Goal: Task Accomplishment & Management: Manage account settings

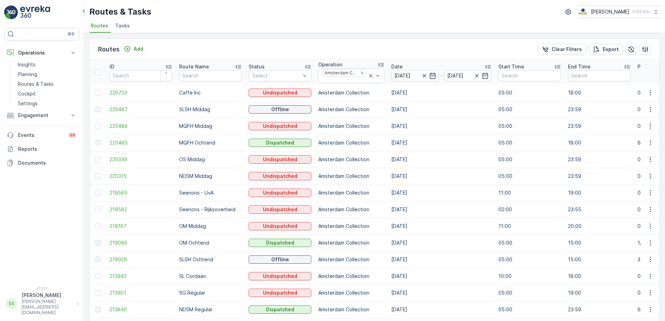
click at [191, 50] on div "Routes Add Clear Filters Export" at bounding box center [375, 49] width 570 height 21
drag, startPoint x: 280, startPoint y: 30, endPoint x: 273, endPoint y: 32, distance: 7.6
click at [280, 30] on ul "Routes Tasks" at bounding box center [371, 27] width 565 height 12
click at [120, 25] on span "Tasks" at bounding box center [122, 25] width 15 height 7
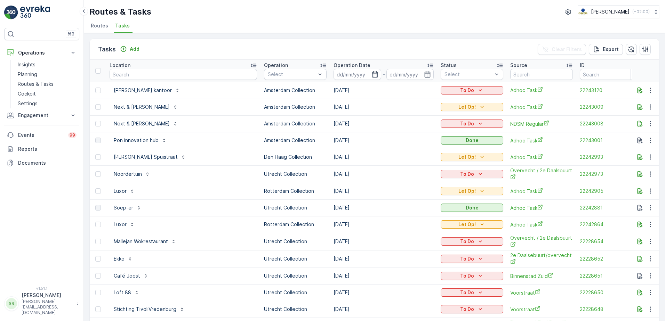
click at [211, 37] on div "Tasks Add Clear Filters Export Location Operation Select Operation Date - Statu…" at bounding box center [374, 177] width 581 height 288
click at [130, 46] on p "Add" at bounding box center [135, 49] width 10 height 7
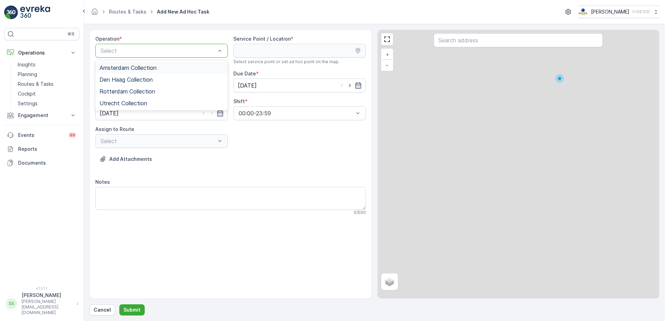
click at [118, 55] on div "Select" at bounding box center [161, 51] width 133 height 14
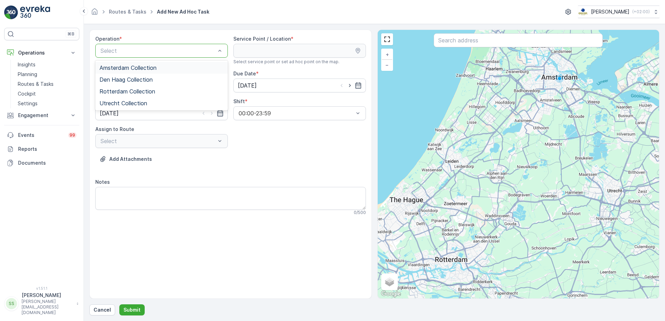
click at [112, 68] on span "Amsterdam Collection" at bounding box center [128, 68] width 57 height 6
click at [257, 150] on div "Operation * option Amsterdam Collection, selected. Amsterdam Collection Service…" at bounding box center [230, 128] width 271 height 186
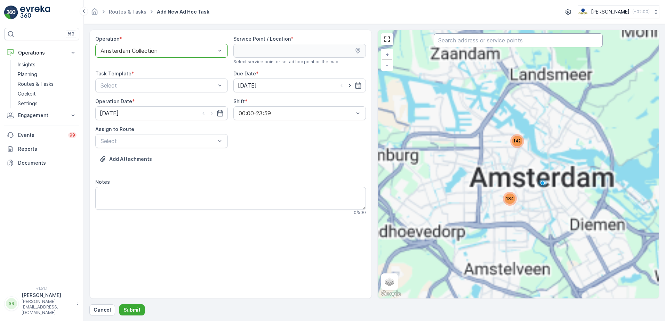
click at [478, 43] on input "text" at bounding box center [518, 40] width 169 height 14
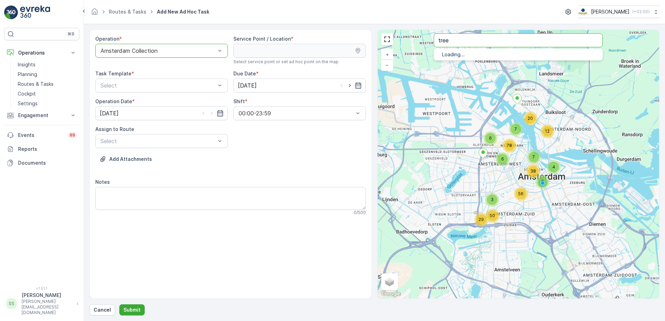
type input "tree"
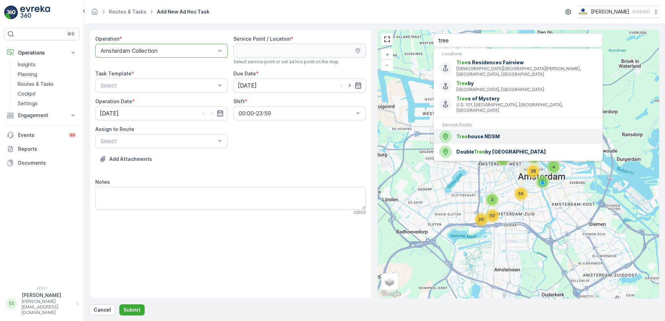
click at [480, 133] on span "Tree house NDSM" at bounding box center [526, 136] width 141 height 7
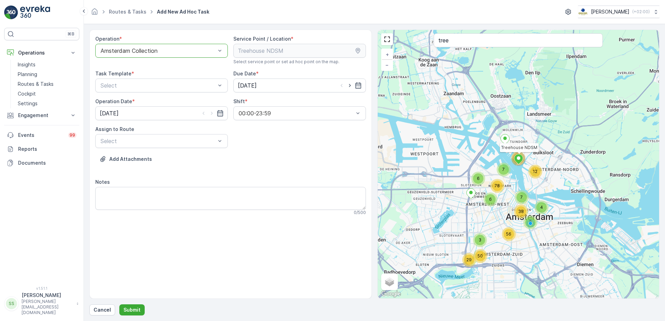
click at [294, 163] on div "Add Attachments" at bounding box center [230, 163] width 271 height 19
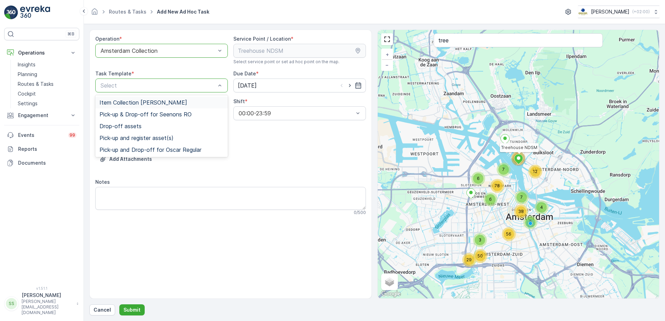
drag, startPoint x: 114, startPoint y: 104, endPoint x: 222, endPoint y: 131, distance: 111.0
click at [114, 104] on span "Item Collection [PERSON_NAME]" at bounding box center [144, 103] width 88 height 6
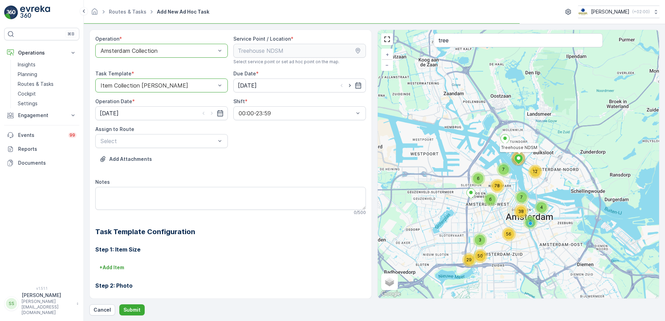
click at [311, 148] on div "Operation * option Amsterdam Collection, selected. Amsterdam Collection Service…" at bounding box center [230, 207] width 271 height 345
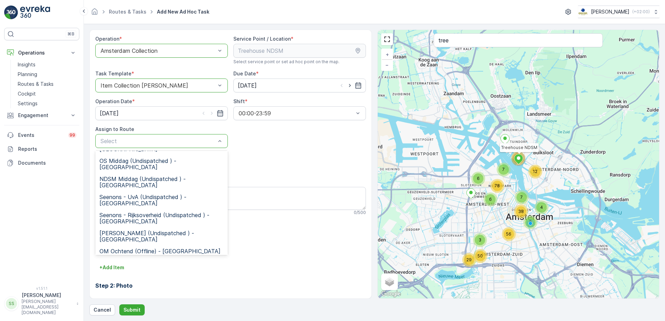
scroll to position [141, 0]
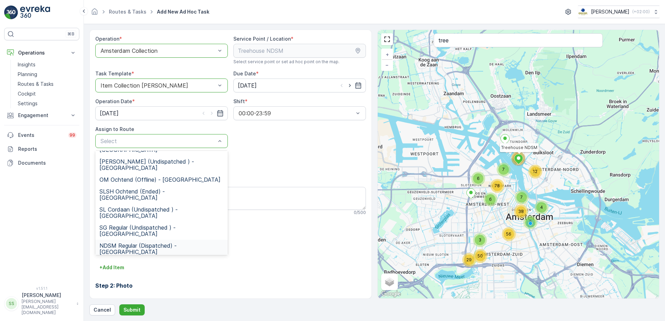
click at [123, 243] on span "NDSM Regular (Dispatched) - Amsterdam" at bounding box center [162, 249] width 124 height 13
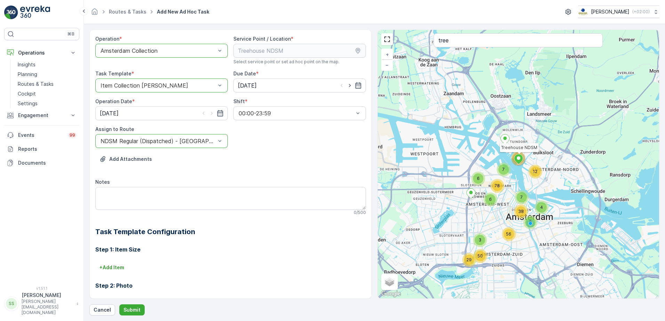
click at [317, 151] on div "Operation * option Amsterdam Collection, selected. Amsterdam Collection Service…" at bounding box center [230, 207] width 271 height 345
click at [116, 196] on textarea "Notes" at bounding box center [230, 198] width 271 height 23
drag, startPoint x: 279, startPoint y: 251, endPoint x: 252, endPoint y: 259, distance: 27.5
click at [276, 252] on h3 "Step 1: Item Size" at bounding box center [230, 250] width 271 height 8
click at [112, 270] on p "+ Add Item" at bounding box center [112, 267] width 25 height 7
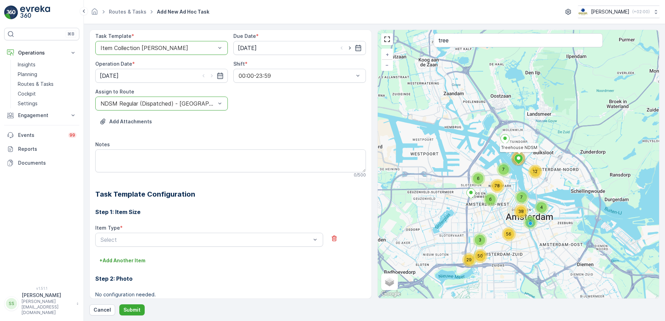
scroll to position [70, 0]
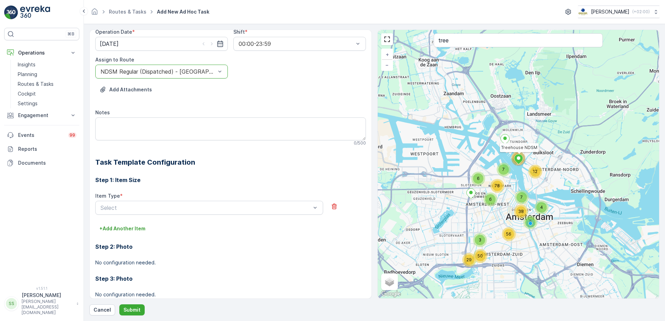
click at [181, 198] on div "Item Type *" at bounding box center [209, 196] width 228 height 7
click at [181, 202] on div "Select" at bounding box center [209, 208] width 228 height 14
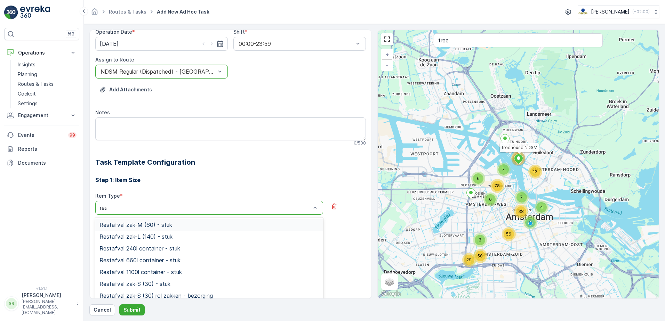
type input "rest"
click at [120, 245] on div "Restafval 240l container - stuk" at bounding box center [209, 249] width 228 height 12
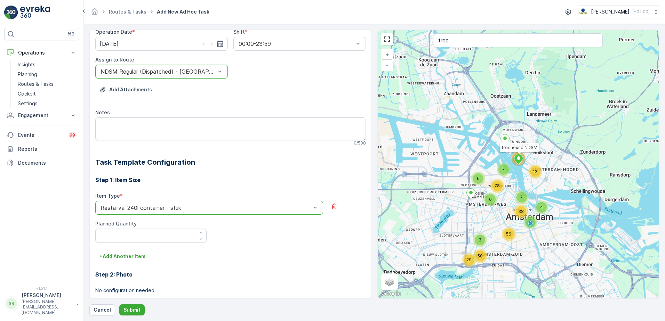
click at [284, 229] on div "Item Type * option Restafval 240l container - stuk is disabled. Select another …" at bounding box center [230, 218] width 271 height 50
click at [145, 235] on Quantity "Planned Quantity" at bounding box center [150, 236] width 111 height 14
type Quantity "2"
click at [128, 259] on p "+ Add Another Item" at bounding box center [123, 256] width 46 height 7
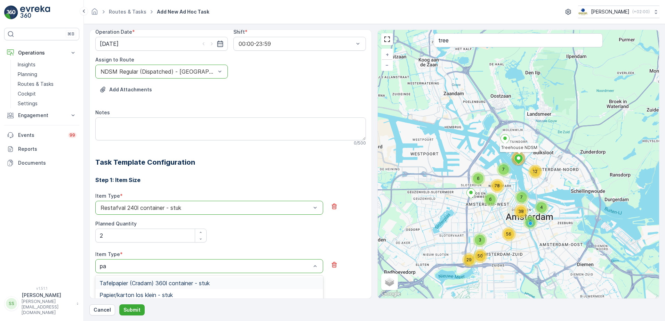
type input "pap"
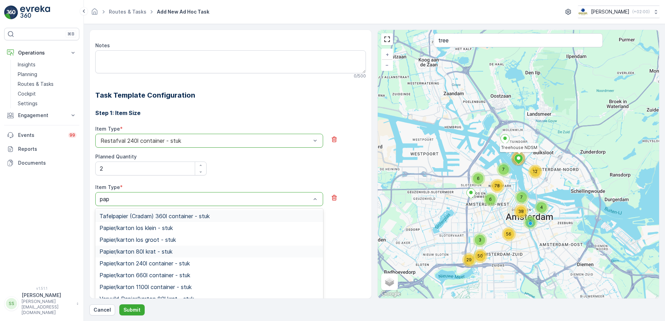
scroll to position [139, 0]
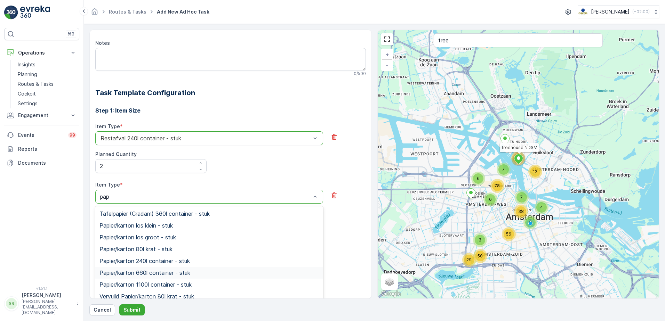
click at [167, 271] on span "Papier/karton 660l container - stuk" at bounding box center [145, 273] width 91 height 6
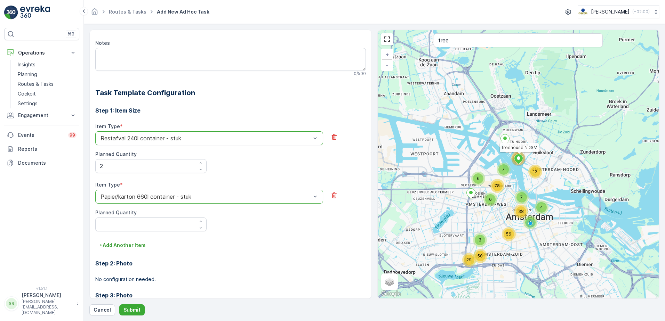
click at [273, 248] on div "+ Add Another Item" at bounding box center [230, 245] width 271 height 11
click at [130, 224] on Quantity "Planned Quantity" at bounding box center [150, 225] width 111 height 14
type Quantity "1"
click at [219, 254] on div "Step 2: Photo No configuration needed." at bounding box center [230, 267] width 271 height 32
click at [132, 309] on p "Submit" at bounding box center [132, 310] width 17 height 7
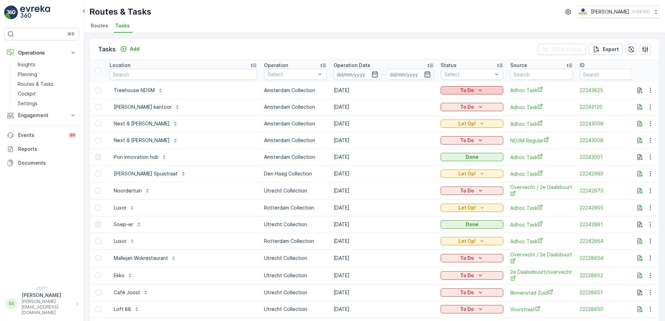
click at [477, 92] on icon "To Do" at bounding box center [480, 90] width 7 height 7
click at [414, 121] on span "Done" at bounding box center [411, 120] width 13 height 7
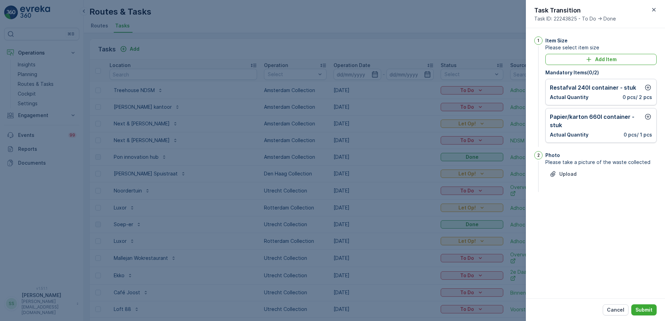
click at [606, 97] on div "Actual Quantity 0 pcs / 2 pcs" at bounding box center [601, 97] width 102 height 7
click at [639, 87] on div "Restafval 240l container - stuk" at bounding box center [601, 87] width 102 height 8
click at [647, 88] on icon "button" at bounding box center [648, 87] width 7 height 7
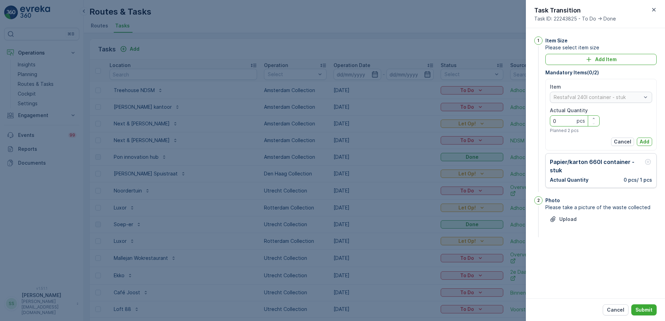
click at [548, 118] on div "Item Restafval 240l container - stuk Actual Quantity 0 pcs Planned 2 pcs Cancel…" at bounding box center [601, 115] width 111 height 72
type Quantity "2"
click at [642, 141] on p "Add" at bounding box center [645, 141] width 10 height 7
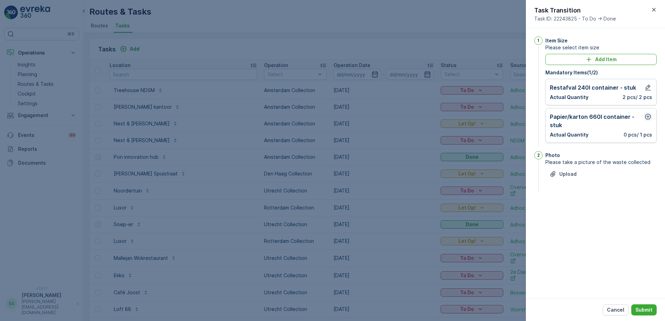
click at [648, 116] on icon "button" at bounding box center [648, 116] width 7 height 7
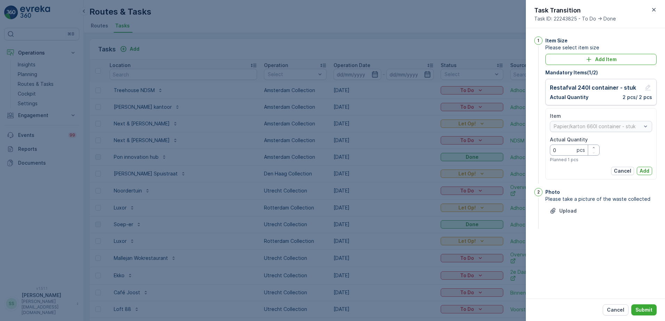
click at [539, 151] on div "1 Item Size Please select item size Add Item Mandatory Items ( 1 / 2 ) Restafva…" at bounding box center [595, 111] width 122 height 149
type Quantity "1"
click at [647, 170] on p "Add" at bounding box center [645, 171] width 10 height 7
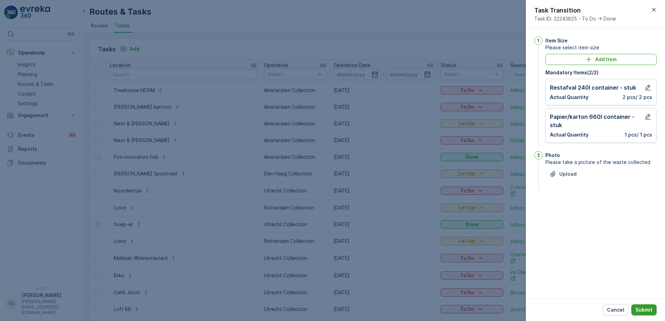
click at [647, 312] on p "Submit" at bounding box center [644, 310] width 17 height 7
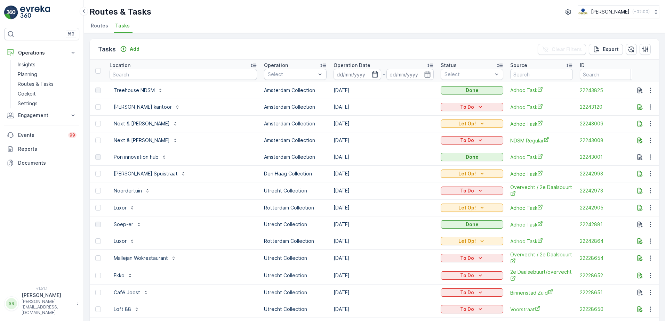
click at [90, 27] on li "Routes" at bounding box center [100, 27] width 22 height 12
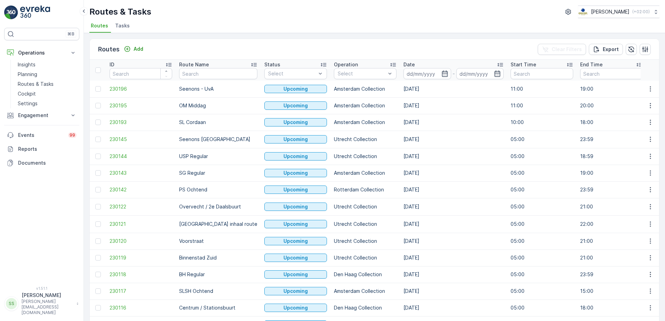
click at [350, 46] on div "Routes Add Clear Filters Export" at bounding box center [375, 49] width 570 height 21
click at [442, 74] on icon "button" at bounding box center [445, 74] width 6 height 6
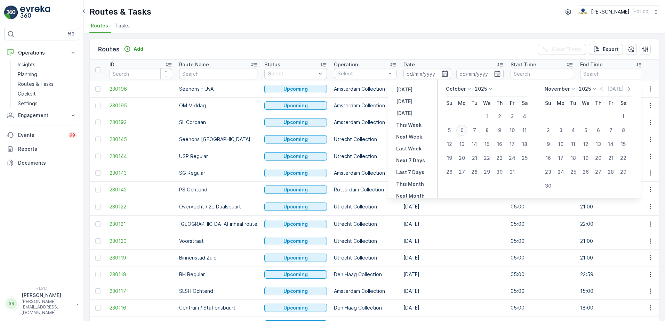
click at [461, 130] on div "6" at bounding box center [461, 130] width 11 height 11
type input "[DATE]"
click at [444, 40] on div "Routes Add Clear Filters Export" at bounding box center [375, 49] width 570 height 21
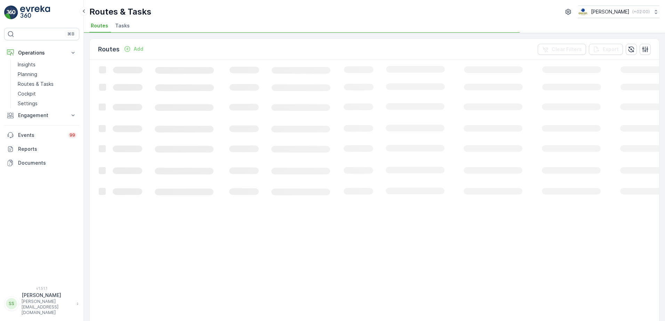
click at [345, 48] on div "Routes Add Clear Filters Export" at bounding box center [375, 49] width 570 height 21
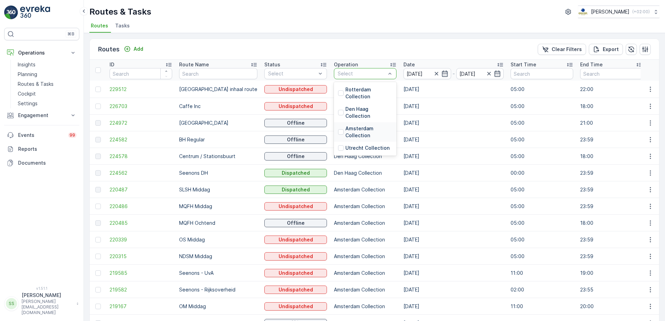
click at [338, 130] on div "Amsterdam Collection" at bounding box center [365, 132] width 54 height 14
click at [364, 39] on div "Routes Add Clear Filters Export" at bounding box center [375, 49] width 570 height 21
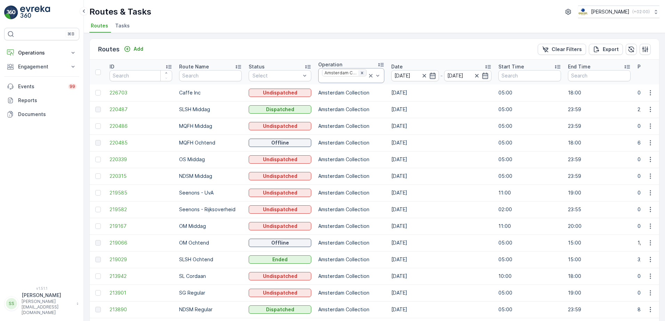
click at [363, 74] on div "Remove Amsterdam Collection" at bounding box center [362, 73] width 8 height 6
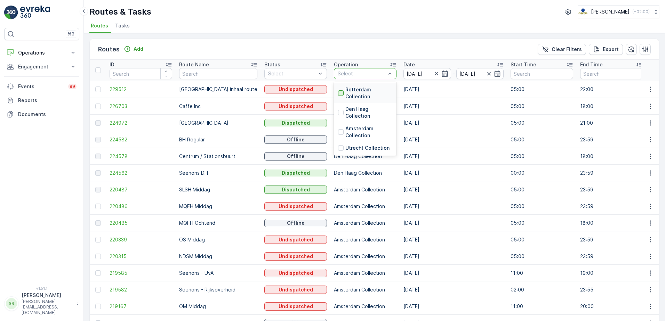
click at [338, 92] on div at bounding box center [341, 93] width 6 height 6
click at [371, 44] on div "Routes Add Clear Filters Export" at bounding box center [375, 49] width 570 height 21
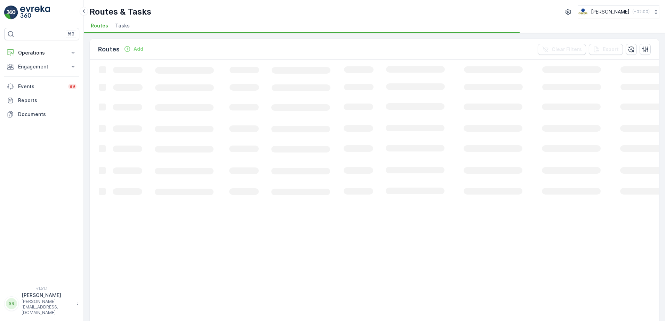
click at [350, 49] on div "Routes Add Clear Filters Export" at bounding box center [375, 49] width 570 height 21
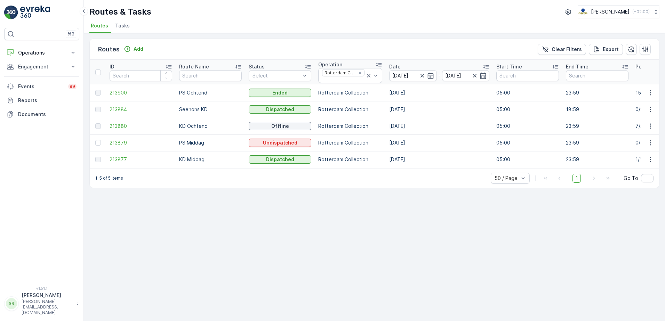
click at [176, 11] on div "Routes & Tasks [PERSON_NAME] ( +02:00 )" at bounding box center [374, 12] width 570 height 13
click at [296, 28] on ul "Routes Tasks" at bounding box center [371, 27] width 565 height 12
click at [125, 24] on span "Tasks" at bounding box center [122, 25] width 15 height 7
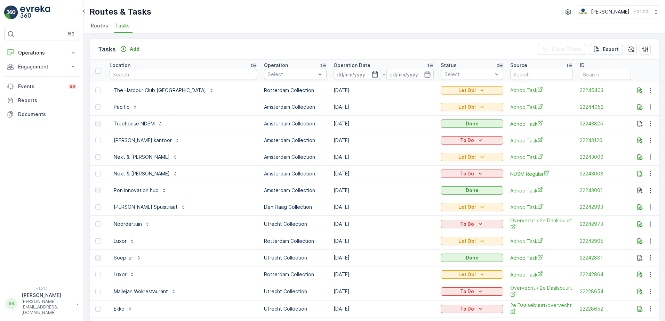
drag, startPoint x: 132, startPoint y: 11, endPoint x: 165, endPoint y: 11, distance: 33.4
click at [165, 11] on div "Routes & Tasks [PERSON_NAME] ( +02:00 )" at bounding box center [374, 12] width 570 height 13
click at [168, 10] on div "Routes & Tasks [PERSON_NAME] ( +02:00 )" at bounding box center [374, 12] width 570 height 13
click at [153, 68] on div "Location" at bounding box center [184, 65] width 148 height 7
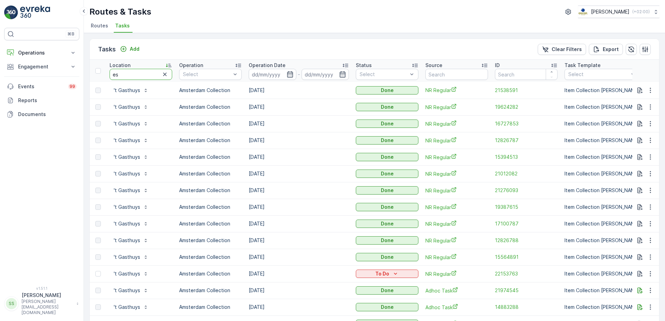
type input "esh"
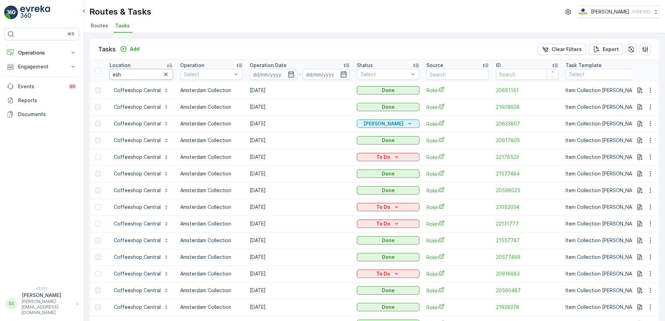
click at [124, 74] on input "esh" at bounding box center [142, 74] width 64 height 11
type input "[PERSON_NAME]"
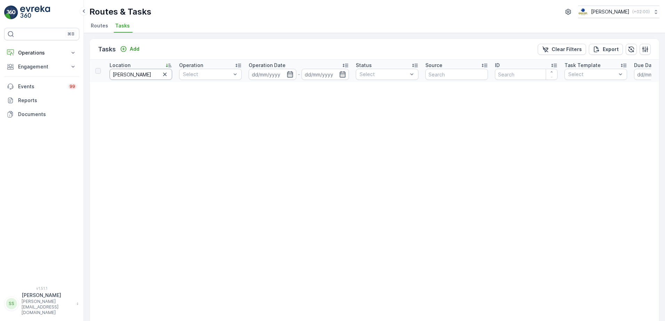
click at [124, 74] on input "[PERSON_NAME]" at bounding box center [141, 74] width 63 height 11
type input "esh"
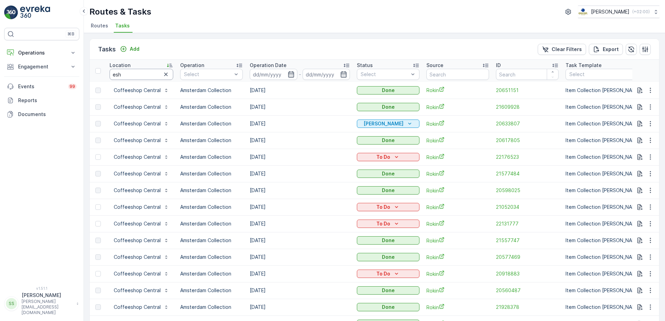
click at [131, 78] on input "esh" at bounding box center [142, 74] width 64 height 11
type input "e"
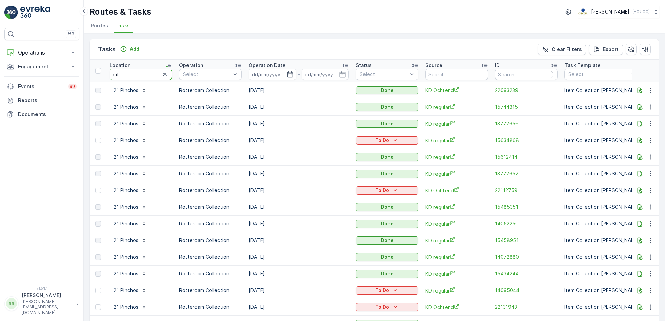
type input "pita"
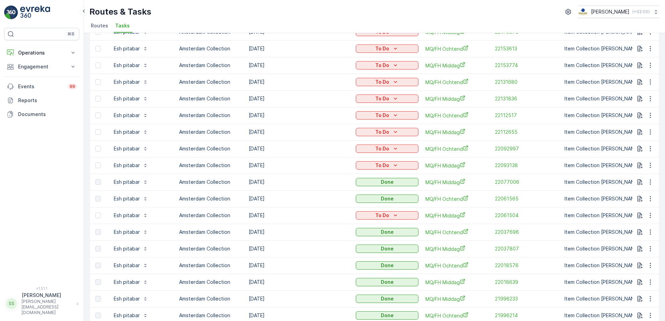
scroll to position [244, 0]
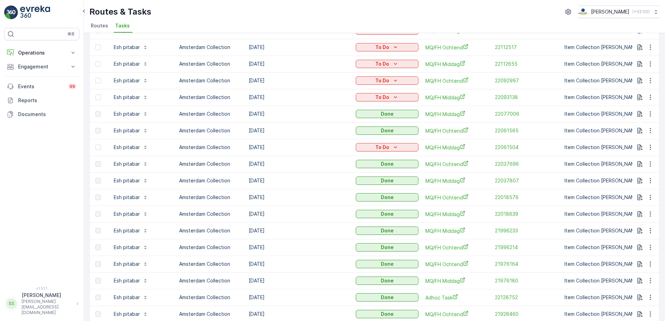
click at [258, 98] on td "[DATE]" at bounding box center [298, 97] width 107 height 17
drag, startPoint x: 258, startPoint y: 98, endPoint x: 323, endPoint y: 97, distance: 64.4
click at [316, 98] on td "[DATE]" at bounding box center [298, 97] width 107 height 17
click at [254, 148] on td "[DATE]" at bounding box center [298, 147] width 107 height 17
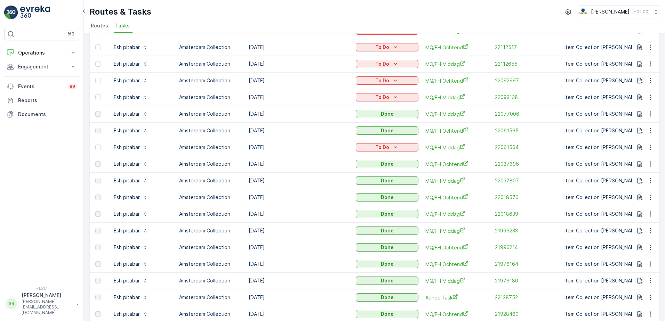
click at [254, 148] on td "[DATE]" at bounding box center [298, 147] width 107 height 17
drag, startPoint x: 254, startPoint y: 148, endPoint x: 324, endPoint y: 148, distance: 69.2
click at [324, 148] on td "[DATE]" at bounding box center [298, 147] width 107 height 17
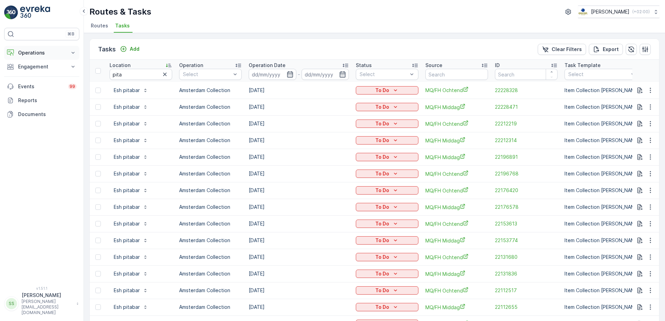
click at [37, 49] on p "Operations" at bounding box center [41, 52] width 47 height 7
click at [28, 84] on p "Routes & Tasks" at bounding box center [36, 84] width 36 height 7
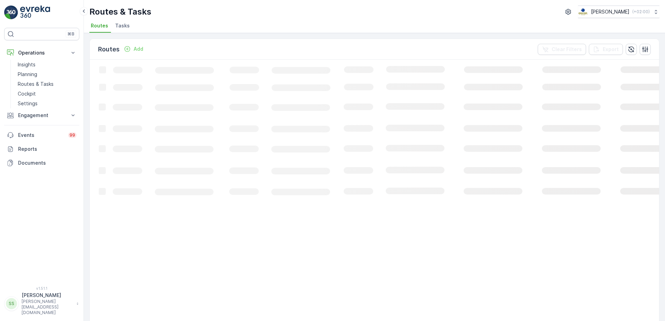
click at [213, 45] on div "Routes Add Clear Filters Export" at bounding box center [375, 49] width 570 height 21
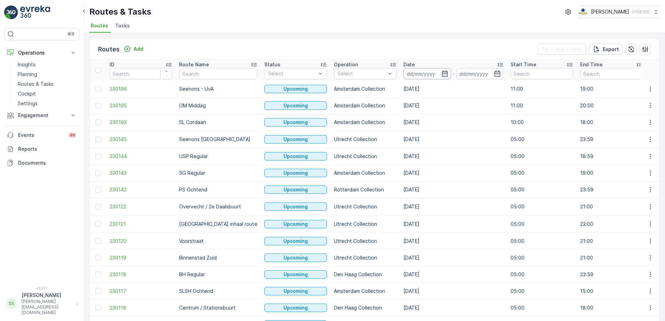
click at [404, 73] on input at bounding box center [428, 73] width 48 height 11
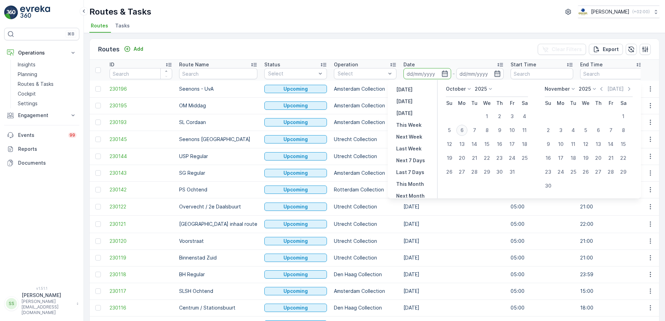
click at [462, 130] on div "6" at bounding box center [461, 130] width 11 height 11
type input "[DATE]"
click at [458, 50] on div "Routes Add Clear Filters Export" at bounding box center [375, 49] width 570 height 21
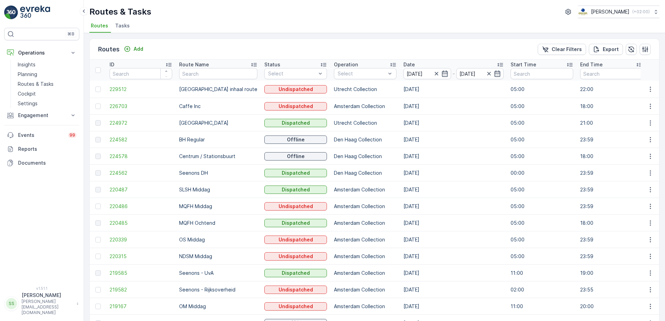
click at [339, 68] on p "Operation" at bounding box center [346, 64] width 24 height 7
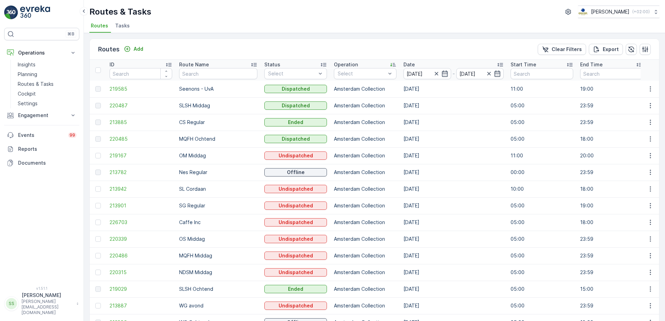
click at [343, 50] on div "Routes Add Clear Filters Export" at bounding box center [375, 49] width 570 height 21
click at [344, 77] on div "Select" at bounding box center [365, 73] width 63 height 11
click at [338, 134] on div at bounding box center [341, 132] width 6 height 6
click at [349, 56] on div "Routes Add Clear Filters Export" at bounding box center [375, 49] width 570 height 21
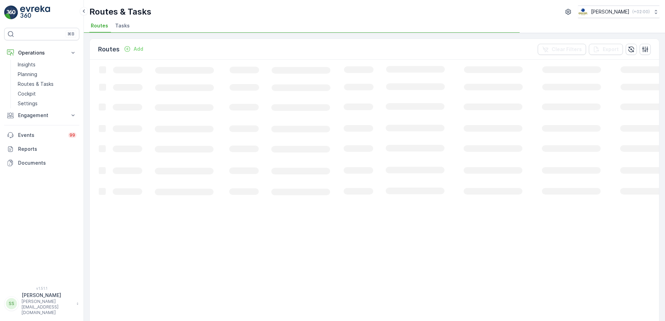
click at [348, 53] on div "Routes Add Clear Filters Export" at bounding box center [375, 49] width 570 height 21
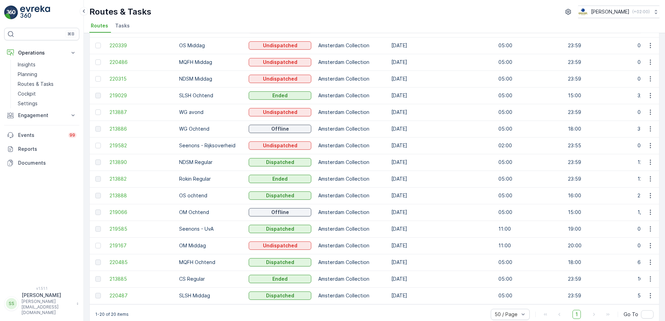
scroll to position [127, 0]
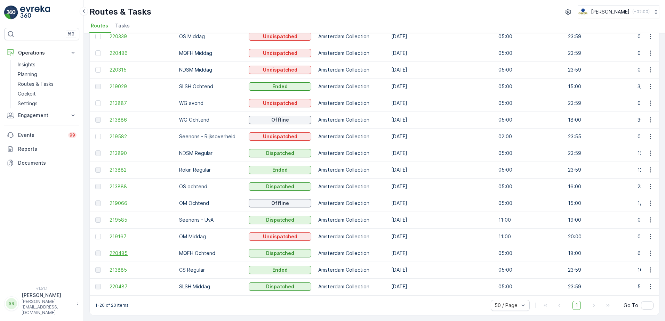
click at [115, 250] on span "220485" at bounding box center [141, 253] width 63 height 7
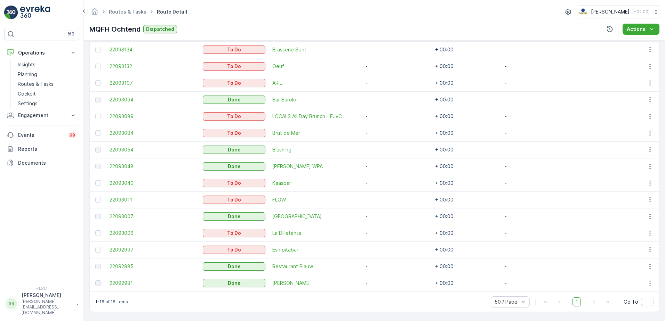
scroll to position [192, 0]
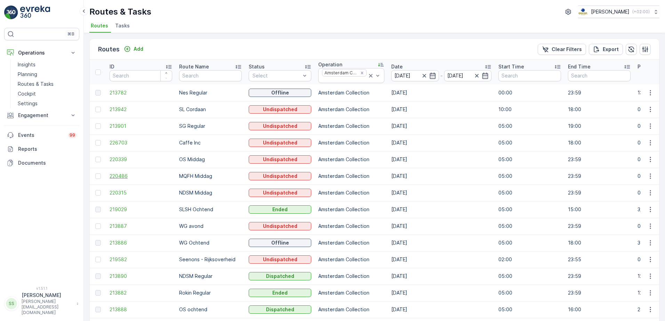
click at [128, 177] on span "220486" at bounding box center [141, 176] width 63 height 7
click at [85, 25] on div "Routes & Tasks [PERSON_NAME] ( +02:00 ) Routes Tasks" at bounding box center [374, 16] width 581 height 33
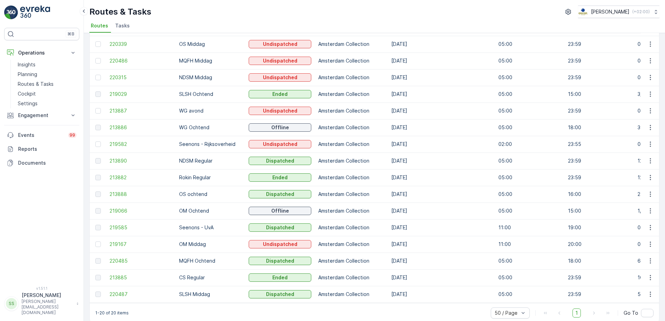
scroll to position [127, 0]
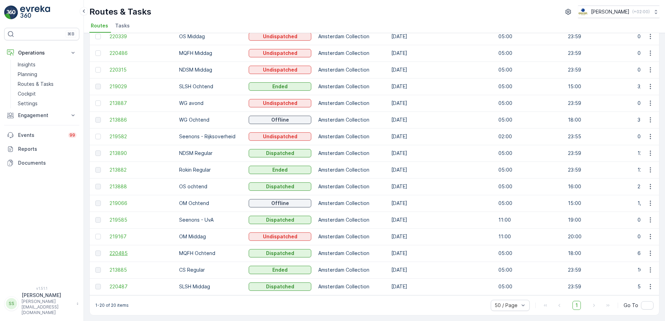
click at [124, 250] on span "220485" at bounding box center [141, 253] width 63 height 7
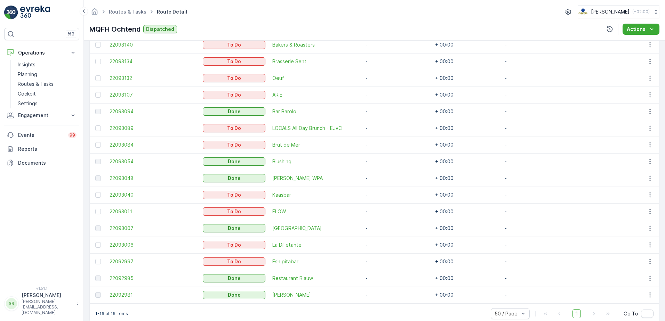
scroll to position [215, 0]
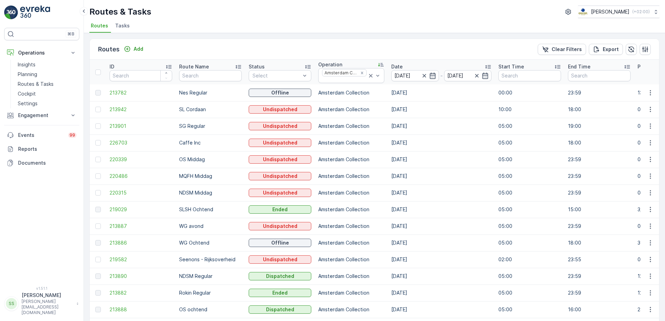
drag, startPoint x: 165, startPoint y: 49, endPoint x: 231, endPoint y: 45, distance: 66.6
click at [231, 45] on div "Routes Add Clear Filters Export" at bounding box center [375, 49] width 570 height 21
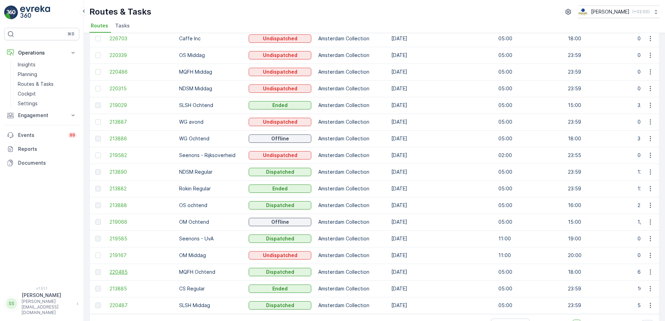
click at [120, 273] on span "220485" at bounding box center [141, 272] width 63 height 7
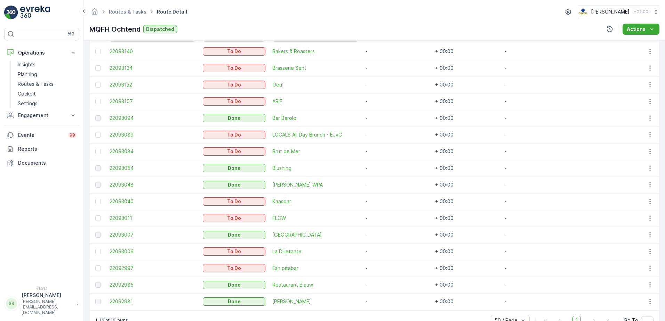
scroll to position [209, 0]
click at [87, 244] on div "Details Operation Amsterdam Collection Start Time 05:00 End Time 18:00 Start Lo…" at bounding box center [374, 181] width 581 height 281
click at [86, 243] on div "Details Operation Amsterdam Collection Start Time 05:00 End Time 18:00 Start Lo…" at bounding box center [374, 181] width 581 height 281
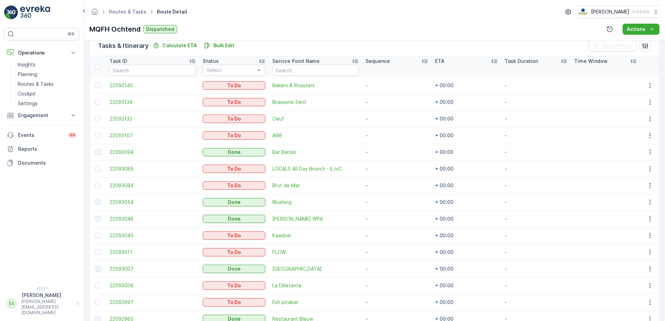
click at [133, 7] on ul "Routes & Tasks" at bounding box center [132, 12] width 48 height 10
click at [126, 11] on link "Routes & Tasks" at bounding box center [128, 12] width 38 height 6
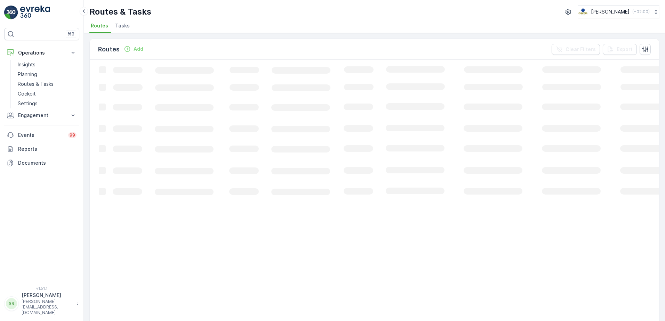
drag, startPoint x: 156, startPoint y: 27, endPoint x: 134, endPoint y: 25, distance: 22.3
click at [152, 27] on ul "Routes Tasks" at bounding box center [371, 27] width 565 height 12
click at [117, 23] on span "Tasks" at bounding box center [122, 25] width 15 height 7
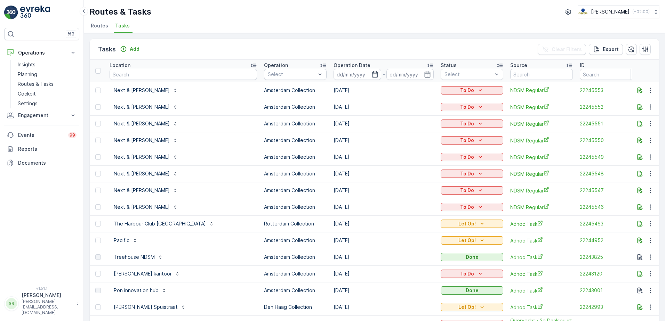
drag, startPoint x: 111, startPoint y: 70, endPoint x: 121, endPoint y: 80, distance: 14.5
click at [121, 80] on th "Location" at bounding box center [183, 71] width 154 height 22
click at [128, 77] on input "text" at bounding box center [184, 74] width 148 height 11
type input "zwarte"
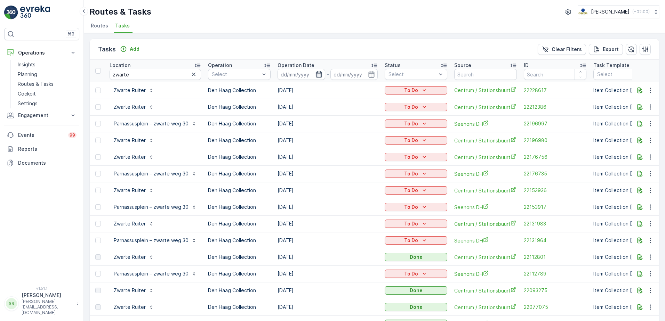
click at [319, 74] on icon "button" at bounding box center [319, 74] width 6 height 6
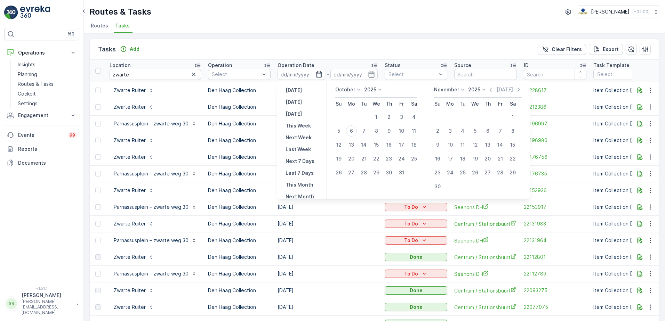
click at [317, 53] on div "Tasks Add Clear Filters Export" at bounding box center [375, 49] width 570 height 21
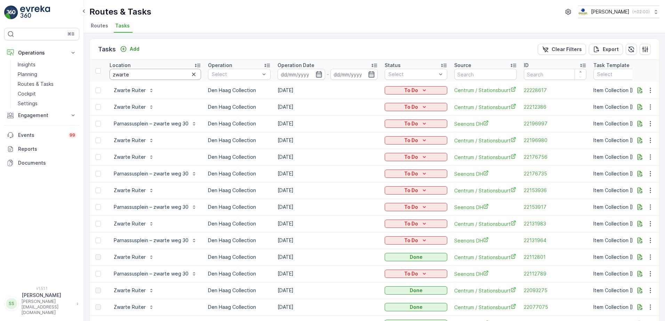
click at [143, 73] on input "zwarte" at bounding box center [156, 74] width 92 height 11
type input "zwarte weg"
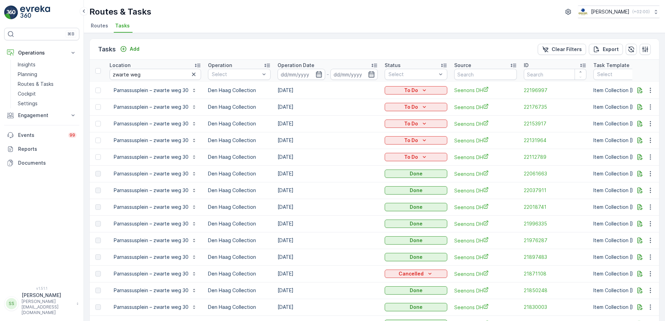
scroll to position [35, 0]
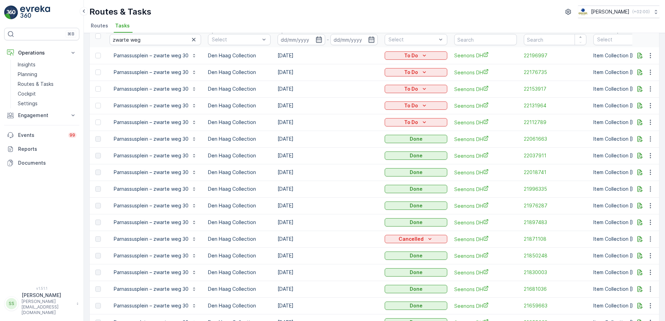
click at [287, 139] on td "[DATE]" at bounding box center [327, 139] width 107 height 17
click at [351, 205] on td "[DATE]" at bounding box center [327, 206] width 107 height 17
drag, startPoint x: 275, startPoint y: 137, endPoint x: 311, endPoint y: 139, distance: 36.6
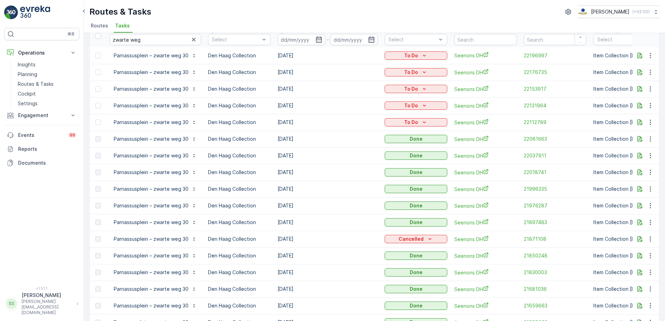
click at [311, 139] on td "[DATE]" at bounding box center [327, 139] width 107 height 17
click at [312, 139] on td "[DATE]" at bounding box center [327, 139] width 107 height 17
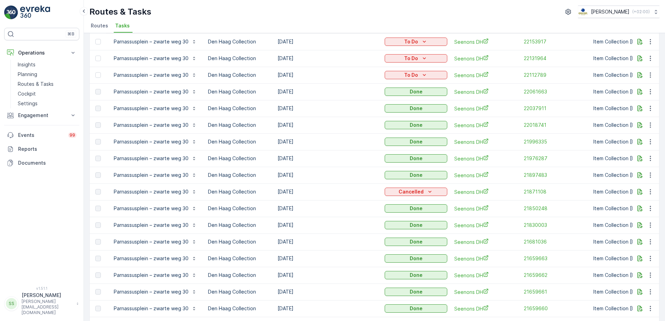
scroll to position [70, 0]
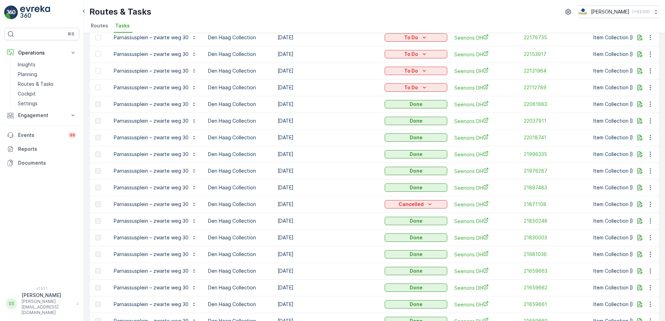
click at [280, 200] on td "[DATE]" at bounding box center [327, 204] width 107 height 17
drag, startPoint x: 280, startPoint y: 200, endPoint x: 325, endPoint y: 203, distance: 45.7
click at [328, 203] on td "[DATE]" at bounding box center [327, 204] width 107 height 17
click at [307, 201] on td "[DATE]" at bounding box center [327, 204] width 107 height 17
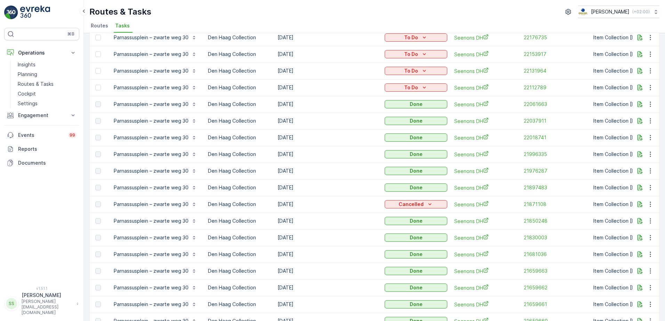
click at [304, 201] on td "[DATE]" at bounding box center [327, 204] width 107 height 17
click at [274, 201] on td "[DATE]" at bounding box center [327, 204] width 107 height 17
click at [272, 200] on td "Den Haag Collection" at bounding box center [240, 204] width 70 height 17
click at [280, 205] on td "[DATE]" at bounding box center [327, 204] width 107 height 17
click at [280, 203] on td "[DATE]" at bounding box center [327, 204] width 107 height 17
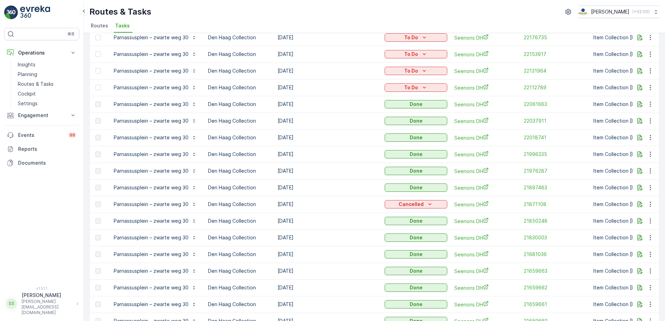
drag, startPoint x: 280, startPoint y: 203, endPoint x: 336, endPoint y: 206, distance: 56.1
click at [337, 205] on td "[DATE]" at bounding box center [327, 204] width 107 height 17
click at [320, 202] on td "[DATE]" at bounding box center [327, 204] width 107 height 17
click at [320, 201] on td "[DATE]" at bounding box center [327, 204] width 107 height 17
click at [288, 104] on td "[DATE]" at bounding box center [327, 104] width 107 height 17
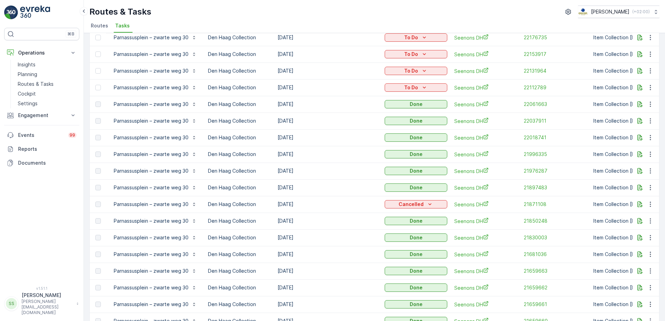
click at [288, 104] on td "[DATE]" at bounding box center [327, 104] width 107 height 17
drag, startPoint x: 288, startPoint y: 104, endPoint x: 320, endPoint y: 108, distance: 31.8
click at [320, 108] on td "[DATE]" at bounding box center [327, 104] width 107 height 17
drag, startPoint x: 278, startPoint y: 105, endPoint x: 325, endPoint y: 105, distance: 46.6
click at [325, 105] on td "[DATE]" at bounding box center [327, 104] width 107 height 17
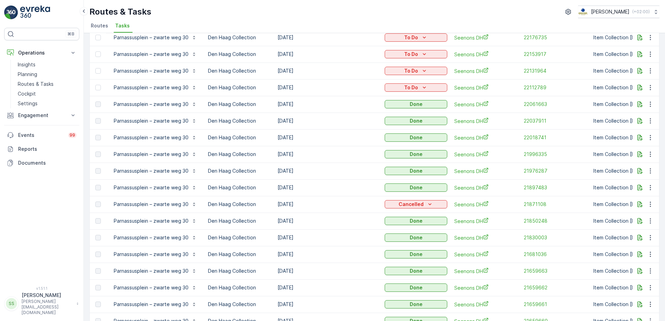
drag, startPoint x: 325, startPoint y: 105, endPoint x: 321, endPoint y: 103, distance: 4.1
click at [323, 105] on td "[DATE]" at bounding box center [327, 104] width 107 height 17
click at [637, 105] on icon "button" at bounding box center [640, 104] width 7 height 7
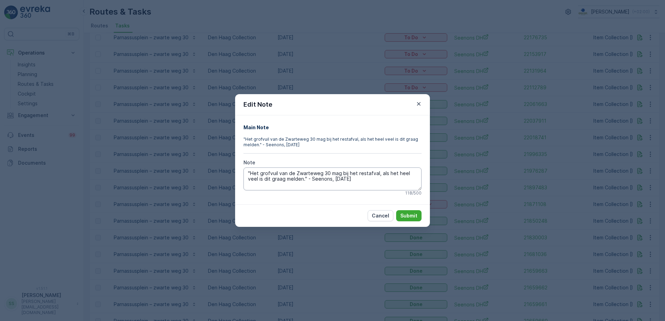
click at [353, 179] on textarea ""Het grofvuil van de Zwarteweg 30 mag bij het restafval, als het heel veel is d…" at bounding box center [333, 179] width 178 height 23
drag, startPoint x: 368, startPoint y: 179, endPoint x: 372, endPoint y: 185, distance: 7.2
click at [372, 185] on textarea ""Het grofvuil van de Zwarteweg 30 mag bij het restafval, als het heel veel is d…" at bounding box center [333, 179] width 178 height 23
click at [372, 182] on textarea ""Het grofvuil van de Zwarteweg 30 mag bij het restafval, als het heel veel is d…" at bounding box center [333, 179] width 178 height 23
click at [331, 204] on div "Main Note "Het grofvuil van de [STREET_ADDRESS] mag bij het restafval, als het …" at bounding box center [332, 160] width 195 height 89
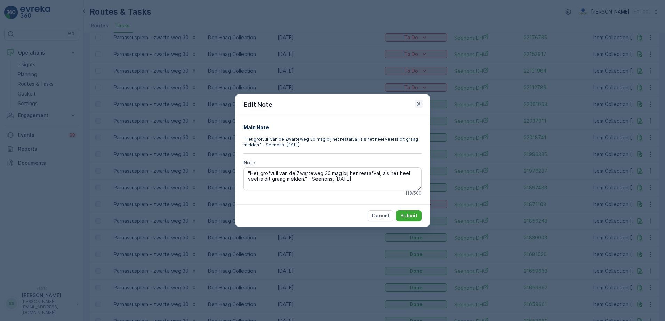
click at [417, 104] on icon "button" at bounding box center [418, 104] width 7 height 7
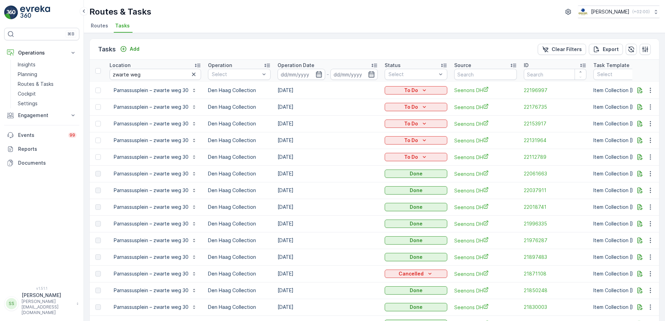
scroll to position [35, 0]
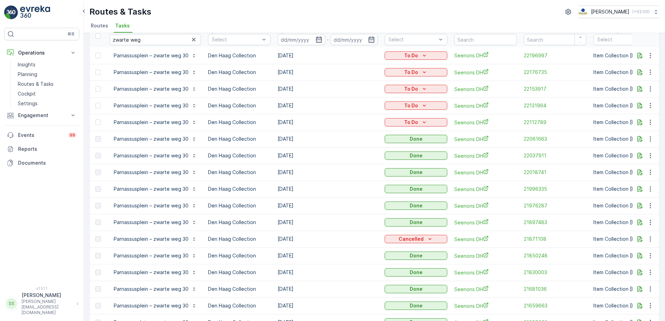
click at [292, 121] on td "[DATE]" at bounding box center [327, 122] width 107 height 17
drag, startPoint x: 292, startPoint y: 121, endPoint x: 328, endPoint y: 122, distance: 36.2
click at [328, 122] on td "[DATE]" at bounding box center [327, 122] width 107 height 17
click at [290, 122] on td "[DATE]" at bounding box center [327, 122] width 107 height 17
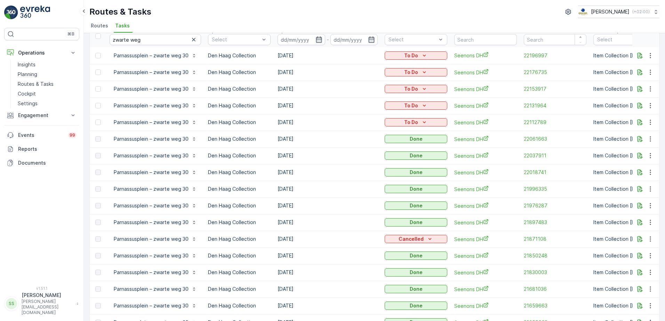
click at [290, 122] on td "[DATE]" at bounding box center [327, 122] width 107 height 17
drag, startPoint x: 290, startPoint y: 122, endPoint x: 335, endPoint y: 120, distance: 44.6
click at [335, 120] on td "[DATE]" at bounding box center [327, 122] width 107 height 17
click at [317, 119] on td "[DATE]" at bounding box center [327, 122] width 107 height 17
click at [282, 120] on td "[DATE]" at bounding box center [327, 122] width 107 height 17
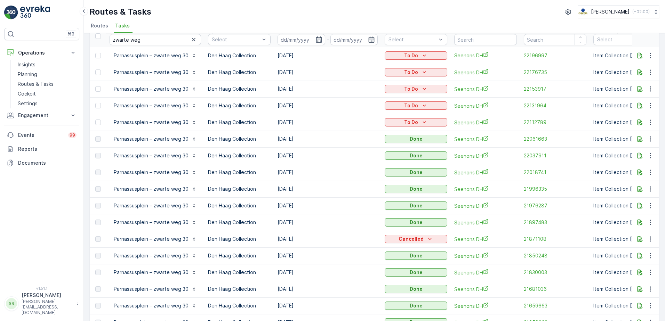
click at [282, 120] on td "[DATE]" at bounding box center [327, 122] width 107 height 17
drag, startPoint x: 282, startPoint y: 120, endPoint x: 325, endPoint y: 125, distance: 43.4
click at [325, 125] on td "[DATE]" at bounding box center [327, 122] width 107 height 17
click at [284, 121] on td "[DATE]" at bounding box center [327, 122] width 107 height 17
drag, startPoint x: 307, startPoint y: 122, endPoint x: 264, endPoint y: 124, distance: 42.5
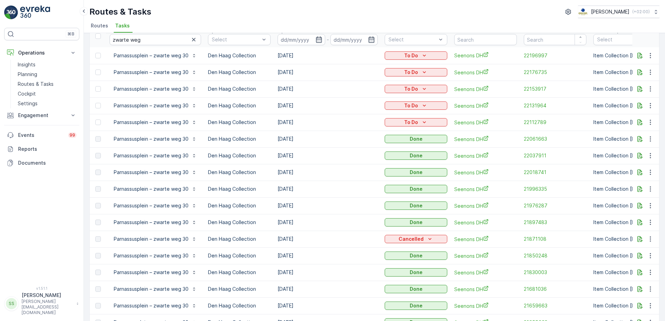
click at [264, 124] on tr "Parnassusplein – zwarte weg 30 Den [PERSON_NAME] Collection [DATE] To Do Seenon…" at bounding box center [641, 122] width 1102 height 17
drag, startPoint x: 264, startPoint y: 124, endPoint x: 290, endPoint y: 128, distance: 26.5
click at [290, 128] on td "[DATE]" at bounding box center [327, 122] width 107 height 17
drag, startPoint x: 276, startPoint y: 123, endPoint x: 302, endPoint y: 123, distance: 26.4
click at [302, 123] on td "[DATE]" at bounding box center [327, 122] width 107 height 17
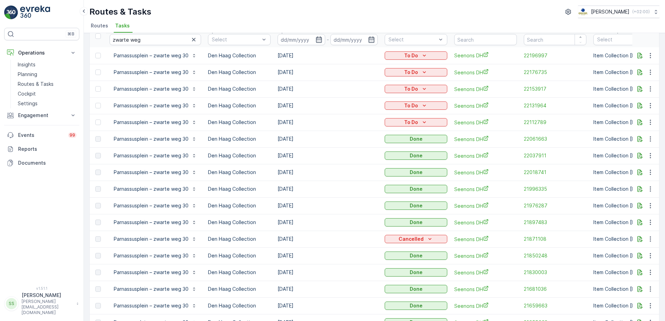
drag, startPoint x: 302, startPoint y: 123, endPoint x: 313, endPoint y: 125, distance: 11.7
click at [313, 125] on td "[DATE]" at bounding box center [327, 122] width 107 height 17
click at [291, 124] on td "[DATE]" at bounding box center [327, 122] width 107 height 17
drag, startPoint x: 291, startPoint y: 124, endPoint x: 329, endPoint y: 147, distance: 44.2
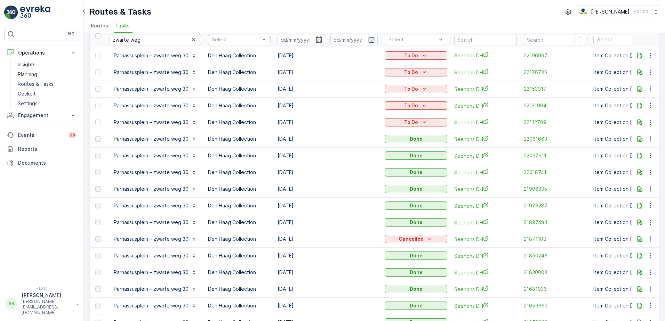
click at [329, 147] on td "[DATE]" at bounding box center [327, 139] width 107 height 17
click at [283, 139] on td "[DATE]" at bounding box center [327, 139] width 107 height 17
drag, startPoint x: 283, startPoint y: 139, endPoint x: 277, endPoint y: 120, distance: 19.9
click at [277, 120] on td "[DATE]" at bounding box center [327, 122] width 107 height 17
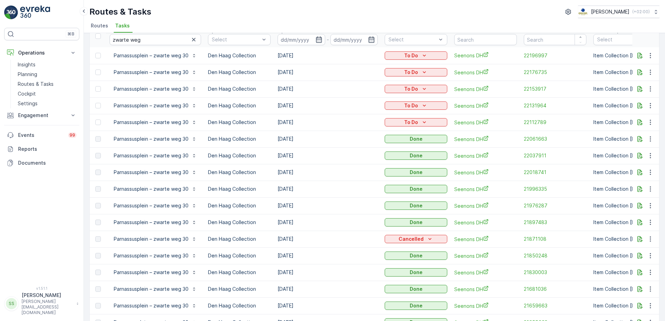
click at [277, 120] on td "[DATE]" at bounding box center [327, 122] width 107 height 17
click at [532, 138] on span "22061663" at bounding box center [555, 139] width 63 height 7
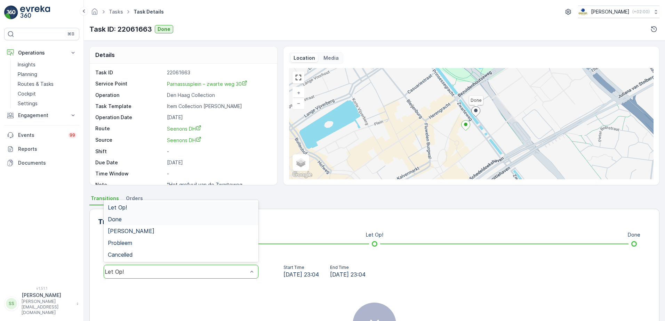
click at [122, 215] on div "Done" at bounding box center [181, 220] width 155 height 12
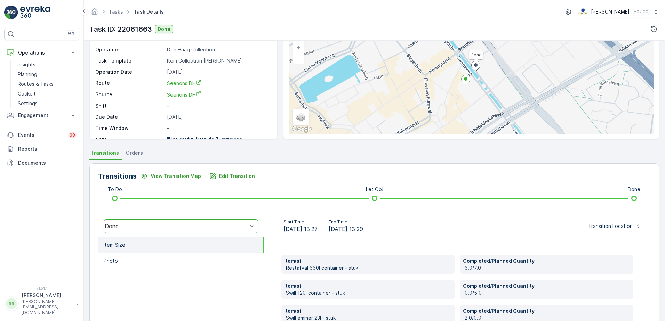
scroll to position [117, 0]
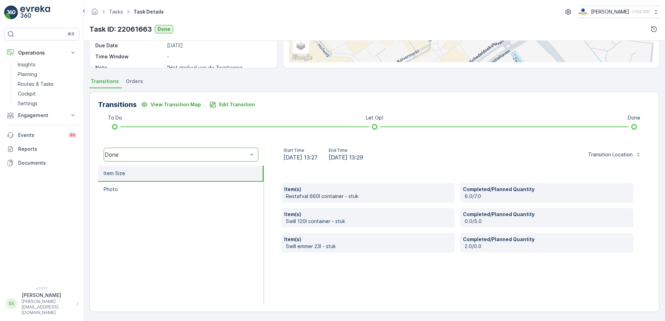
click at [465, 245] on p "2.0/0.0" at bounding box center [548, 246] width 166 height 7
drag, startPoint x: 463, startPoint y: 245, endPoint x: 462, endPoint y: 272, distance: 26.8
click at [462, 272] on div "Item(s) Restafval 660l container - stuk Completed/Planned Quantity 6.0/7.0 Item…" at bounding box center [457, 235] width 387 height 139
drag, startPoint x: 481, startPoint y: 246, endPoint x: 459, endPoint y: 245, distance: 21.6
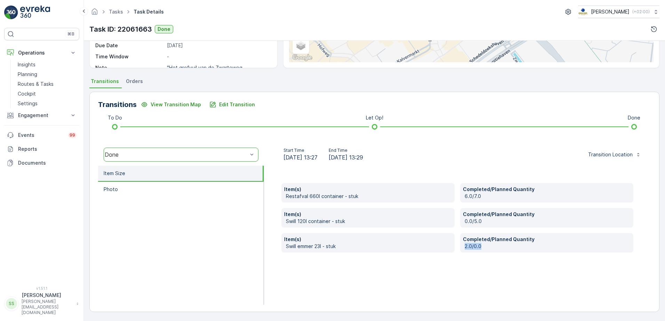
click at [460, 245] on div "Completed/Planned Quantity 2.0/0.0" at bounding box center [546, 242] width 173 height 19
drag, startPoint x: 459, startPoint y: 245, endPoint x: 465, endPoint y: 269, distance: 24.0
click at [465, 269] on div "Item(s) Restafval 660l container - stuk Completed/Planned Quantity 6.0/7.0 Item…" at bounding box center [457, 235] width 387 height 139
drag, startPoint x: 372, startPoint y: 246, endPoint x: 503, endPoint y: 244, distance: 130.8
click at [503, 244] on div "Item(s) Restafval 660l container - stuk Completed/Planned Quantity 6.0/7.0 Item…" at bounding box center [457, 218] width 352 height 70
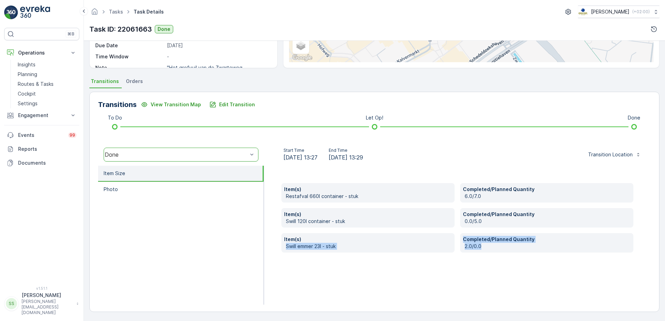
drag, startPoint x: 503, startPoint y: 244, endPoint x: 508, endPoint y: 255, distance: 12.8
click at [508, 255] on div "Item(s) Restafval 660l container - stuk Completed/Planned Quantity 6.0/7.0 Item…" at bounding box center [457, 235] width 387 height 139
drag, startPoint x: 294, startPoint y: 196, endPoint x: 436, endPoint y: 195, distance: 142.6
click at [436, 195] on p "Restafval 660l container - stuk" at bounding box center [369, 196] width 166 height 7
drag, startPoint x: 394, startPoint y: 266, endPoint x: 336, endPoint y: 256, distance: 58.6
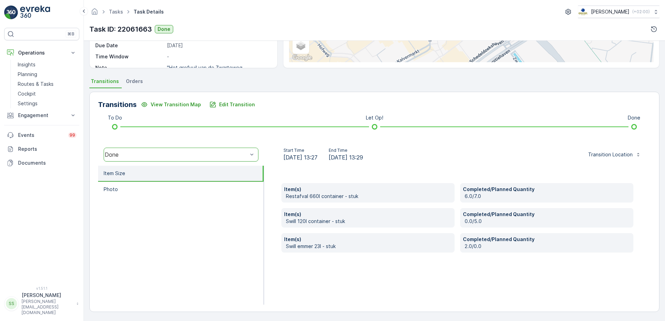
click at [393, 266] on div "Item(s) Restafval 660l container - stuk Completed/Planned Quantity 6.0/7.0 Item…" at bounding box center [457, 235] width 387 height 139
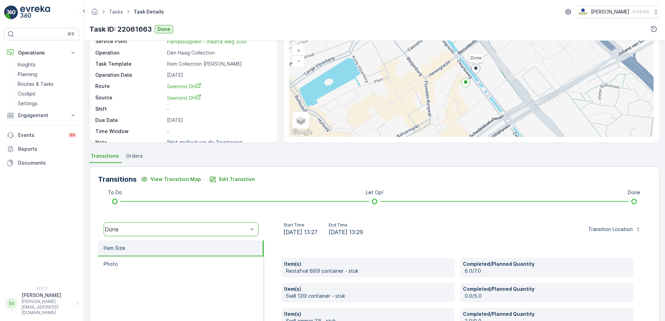
scroll to position [104, 0]
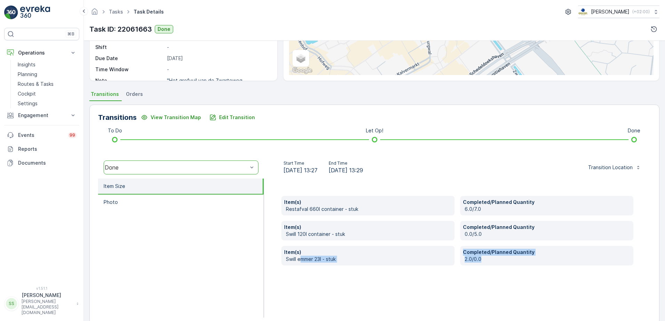
drag, startPoint x: 301, startPoint y: 260, endPoint x: 481, endPoint y: 259, distance: 180.6
click at [481, 259] on div "Item(s) Restafval 660l container - stuk Completed/Planned Quantity 6.0/7.0 Item…" at bounding box center [457, 231] width 352 height 70
drag, startPoint x: 481, startPoint y: 259, endPoint x: 498, endPoint y: 267, distance: 18.4
click at [498, 267] on div "Item(s) Restafval 660l container - stuk Completed/Planned Quantity 6.0/7.0 Item…" at bounding box center [457, 248] width 387 height 139
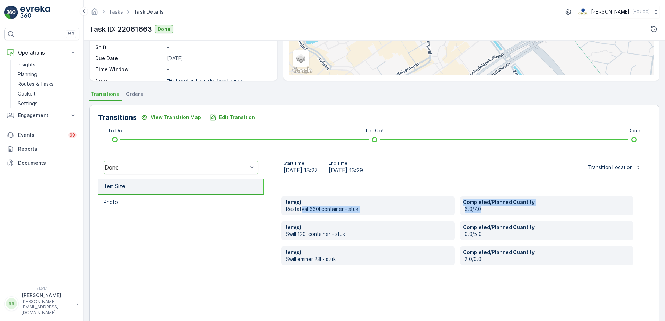
drag, startPoint x: 301, startPoint y: 211, endPoint x: 504, endPoint y: 210, distance: 202.8
click at [504, 210] on div "Item(s) Restafval 660l container - stuk Completed/Planned Quantity 6.0/7.0 Item…" at bounding box center [457, 231] width 352 height 70
click at [504, 210] on p "6.0/7.0" at bounding box center [548, 209] width 166 height 7
drag, startPoint x: 495, startPoint y: 210, endPoint x: 281, endPoint y: 209, distance: 214.0
click at [281, 209] on div "Item(s) Restafval 660l container - stuk Completed/Planned Quantity 6.0/7.0 Item…" at bounding box center [457, 231] width 352 height 70
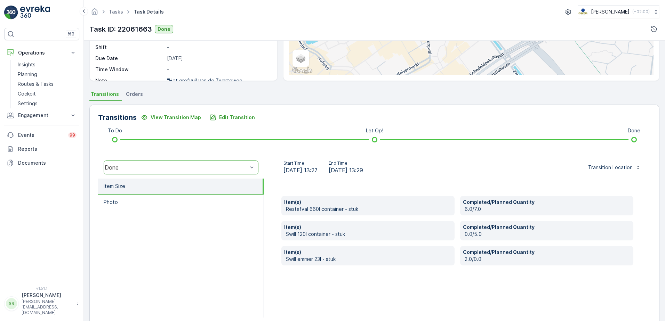
drag, startPoint x: 281, startPoint y: 209, endPoint x: 275, endPoint y: 221, distance: 13.2
click at [275, 221] on div "Item(s) Restafval 660l container - stuk Completed/Planned Quantity 6.0/7.0 Item…" at bounding box center [457, 248] width 387 height 139
click at [289, 208] on p "Restafval 660l container - stuk" at bounding box center [369, 209] width 166 height 7
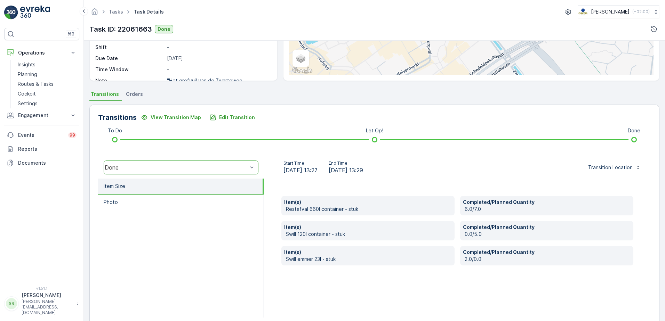
drag, startPoint x: 289, startPoint y: 208, endPoint x: 299, endPoint y: 256, distance: 49.0
click at [297, 256] on p "Swill emmer 23l - stuk" at bounding box center [369, 259] width 166 height 7
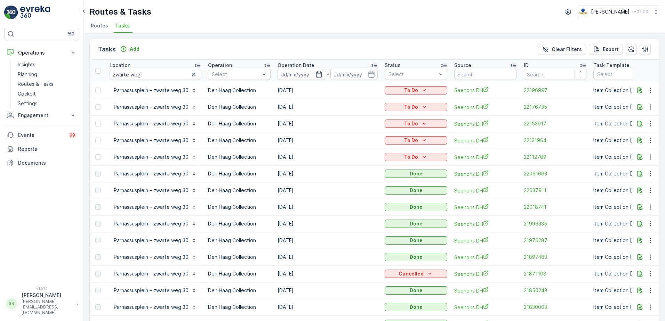
click at [200, 55] on div "Tasks Add Clear Filters Export" at bounding box center [375, 49] width 570 height 21
